Goal: Task Accomplishment & Management: Manage account settings

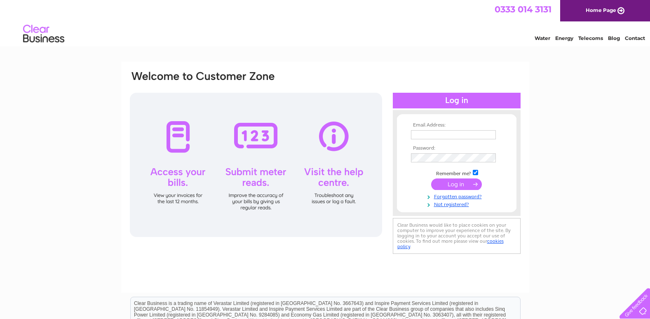
type input "alison@fifearms.com"
click at [471, 182] on input "submit" at bounding box center [456, 184] width 51 height 12
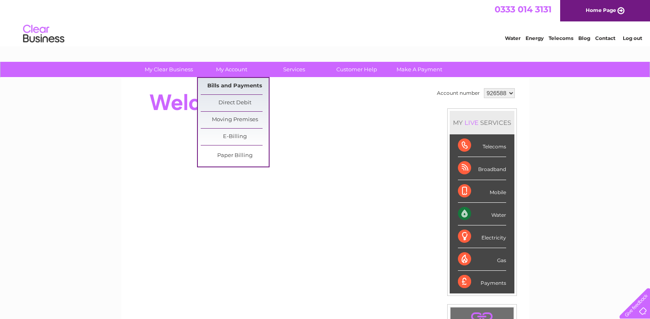
click at [232, 82] on link "Bills and Payments" at bounding box center [235, 86] width 68 height 16
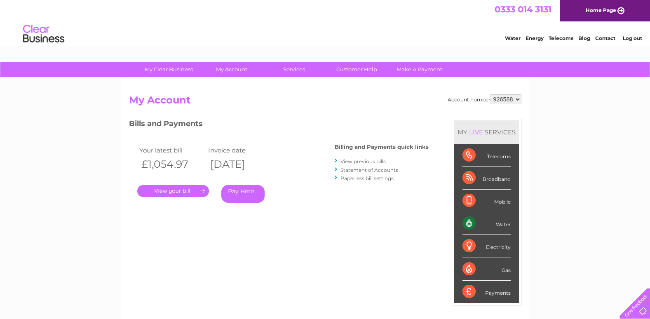
click at [354, 160] on link "View previous bills" at bounding box center [362, 161] width 45 height 6
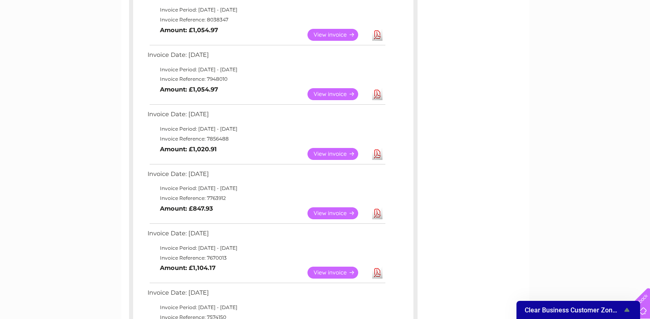
scroll to position [41, 0]
